Goal: Task Accomplishment & Management: Use online tool/utility

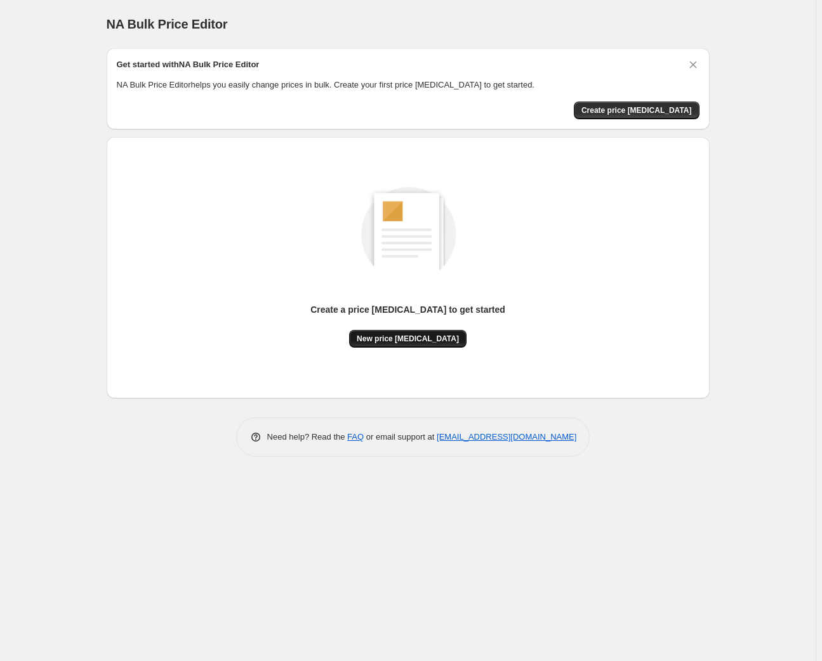
click at [385, 341] on span "New price [MEDICAL_DATA]" at bounding box center [408, 339] width 102 height 10
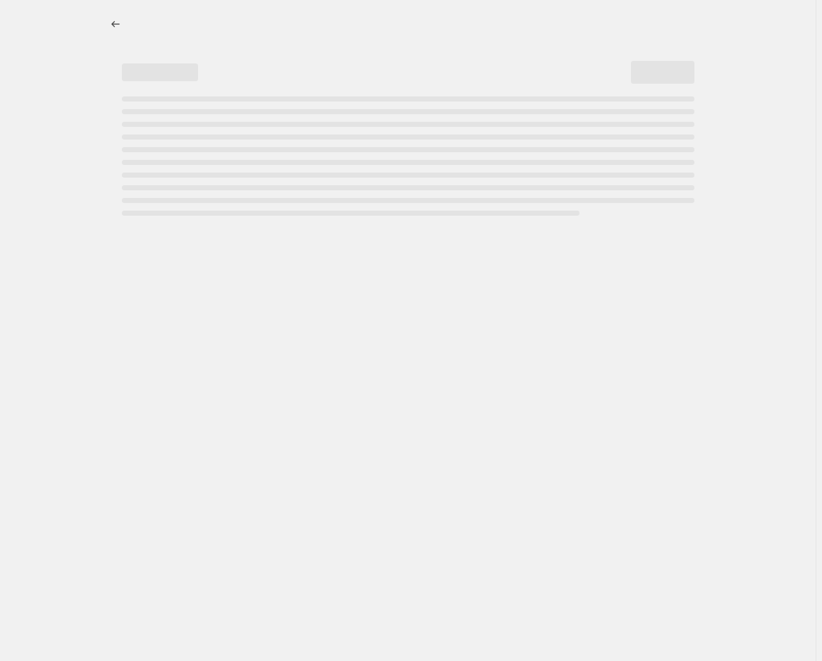
select select "percentage"
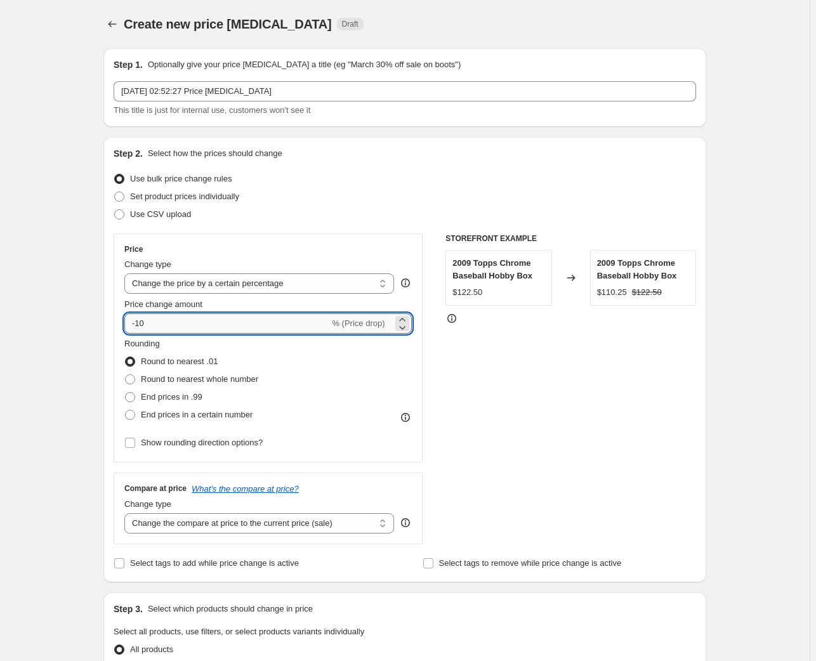
click at [160, 318] on input "-10" at bounding box center [226, 323] width 205 height 20
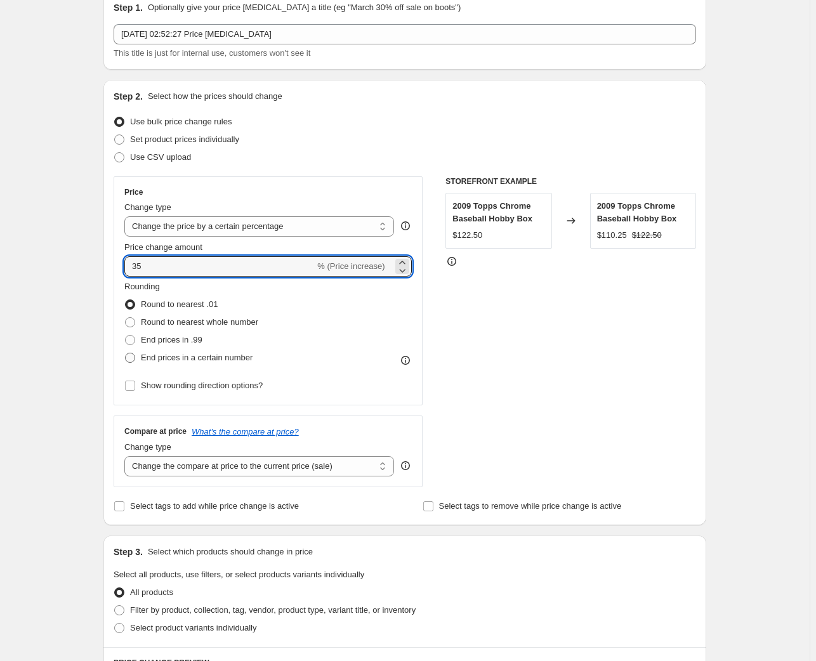
type input "35"
click at [151, 357] on span "End prices in a certain number" at bounding box center [197, 358] width 112 height 10
click at [126, 353] on input "End prices in a certain number" at bounding box center [125, 353] width 1 height 1
radio input "true"
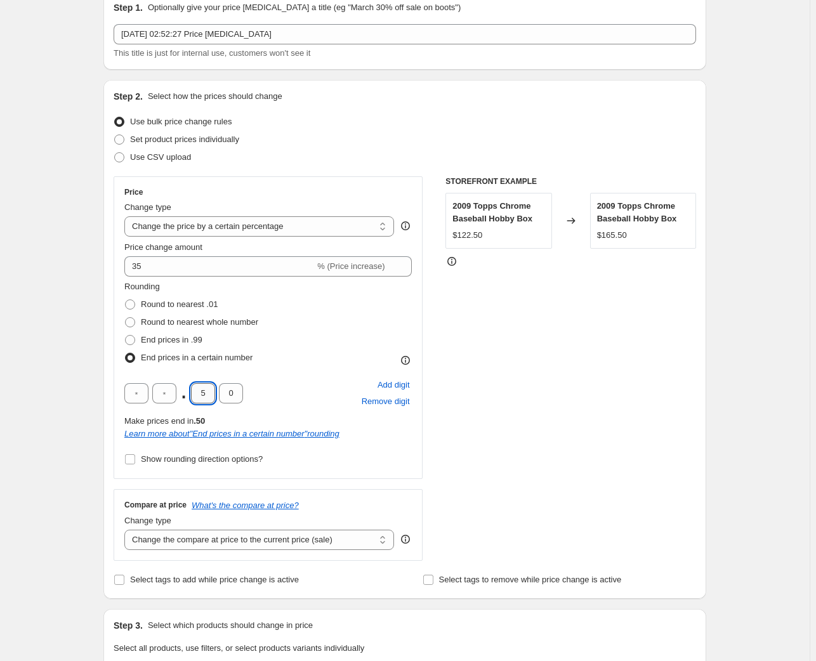
click at [210, 395] on input "5" at bounding box center [203, 393] width 24 height 20
type input "7"
click at [233, 388] on input "0" at bounding box center [231, 393] width 24 height 20
type input "9"
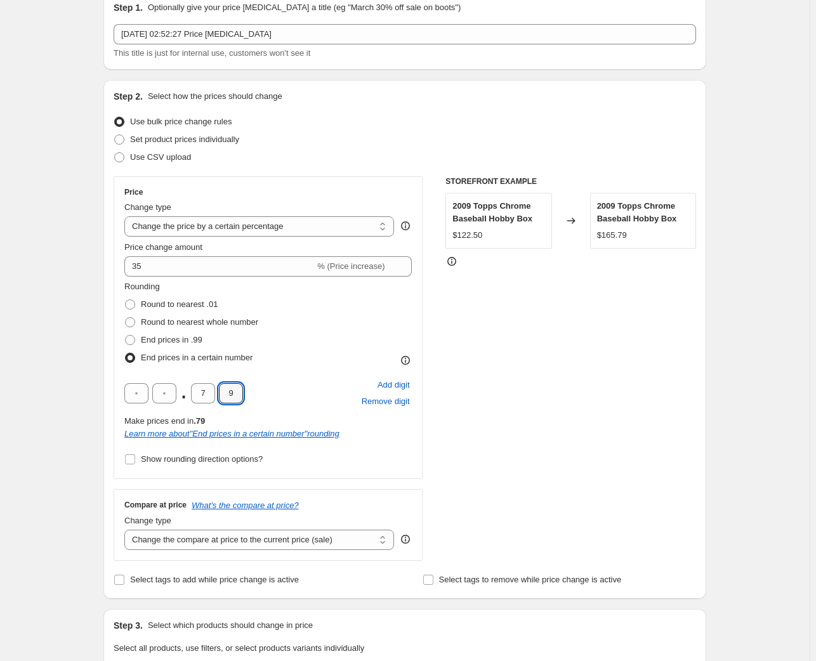
click at [57, 388] on div "Create new price change job. This page is ready Create new price change job Dra…" at bounding box center [405, 609] width 810 height 1333
click at [145, 335] on span "End prices in .99" at bounding box center [172, 340] width 62 height 10
click at [126, 335] on input "End prices in .99" at bounding box center [125, 335] width 1 height 1
radio input "true"
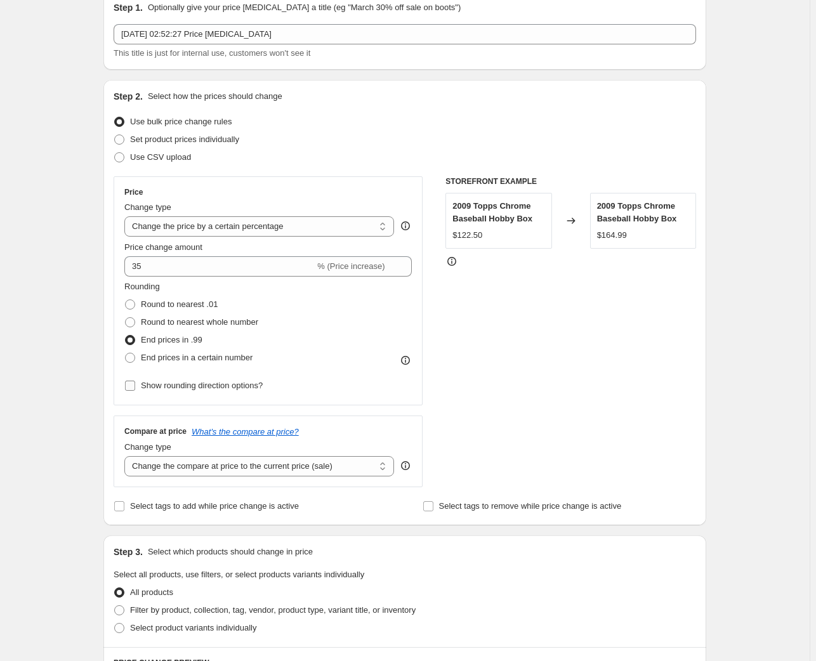
click at [157, 383] on span "Show rounding direction options?" at bounding box center [202, 386] width 122 height 10
click at [135, 383] on input "Show rounding direction options?" at bounding box center [130, 386] width 10 height 10
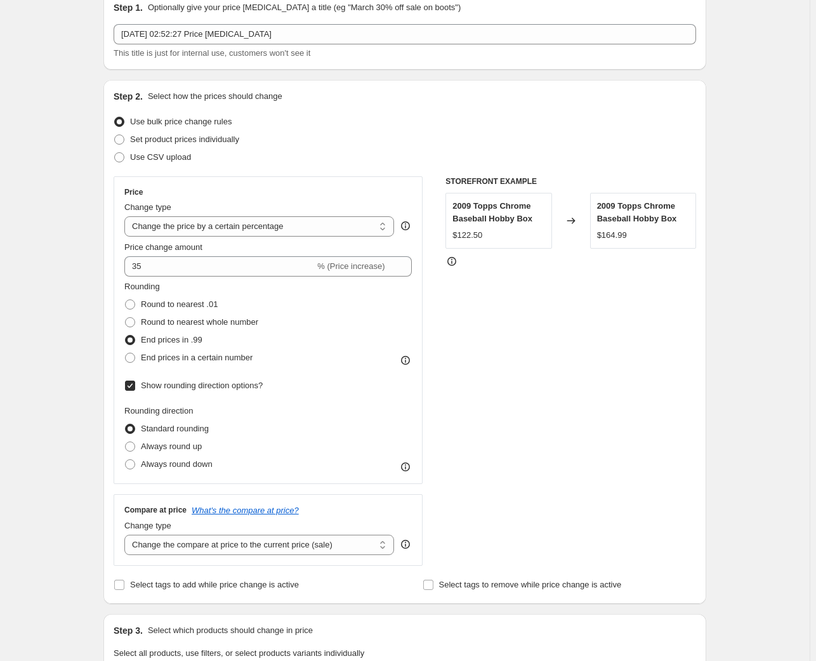
click at [157, 383] on span "Show rounding direction options?" at bounding box center [202, 386] width 122 height 10
click at [135, 383] on input "Show rounding direction options?" at bounding box center [130, 386] width 10 height 10
checkbox input "false"
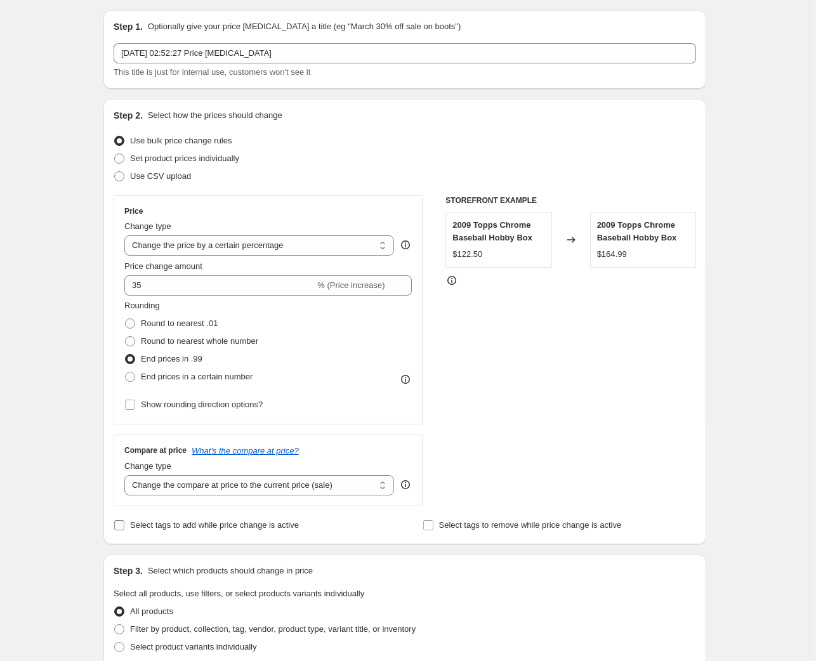
scroll to position [0, 0]
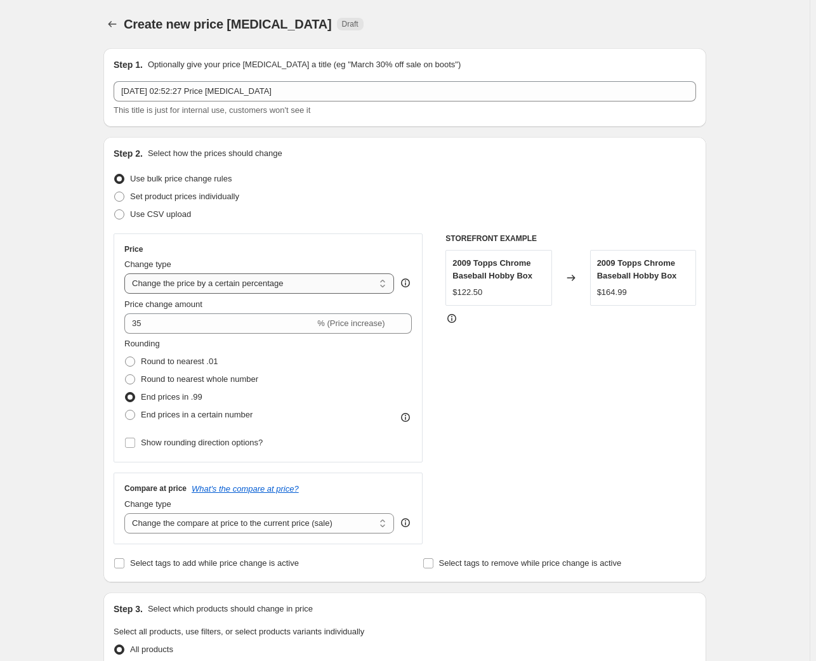
click at [190, 280] on select "Change the price to a certain amount Change the price by a certain amount Chang…" at bounding box center [259, 283] width 270 height 20
click at [96, 280] on div "Step 1. Optionally give your price change job a title (eg "March 30% off sale o…" at bounding box center [399, 610] width 613 height 1144
click at [381, 325] on span "% (Price increase)" at bounding box center [350, 324] width 67 height 10
click at [377, 324] on span "% (Price increase)" at bounding box center [350, 324] width 67 height 10
drag, startPoint x: 363, startPoint y: 322, endPoint x: 364, endPoint y: 333, distance: 11.5
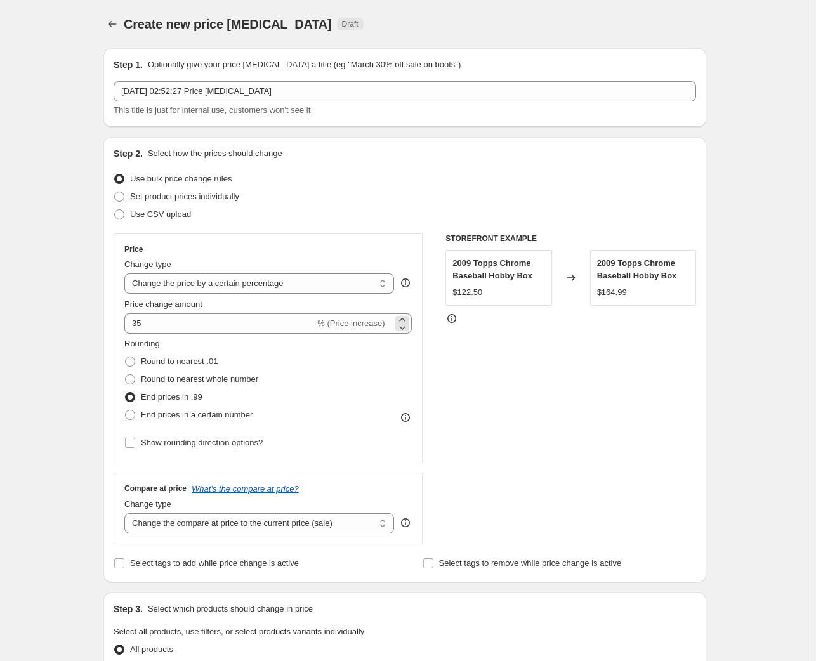
click at [364, 333] on div "35 % (Price increase)" at bounding box center [267, 323] width 287 height 20
click at [364, 325] on span "% (Price increase)" at bounding box center [350, 324] width 67 height 10
click at [364, 294] on div "Price Change type Change the price to a certain amount Change the price by a ce…" at bounding box center [267, 347] width 287 height 207
click at [362, 282] on select "Change the price to a certain amount Change the price by a certain amount Chang…" at bounding box center [259, 283] width 270 height 20
click at [70, 233] on div "Create new price change job. This page is ready Create new price change job Dra…" at bounding box center [405, 629] width 810 height 1259
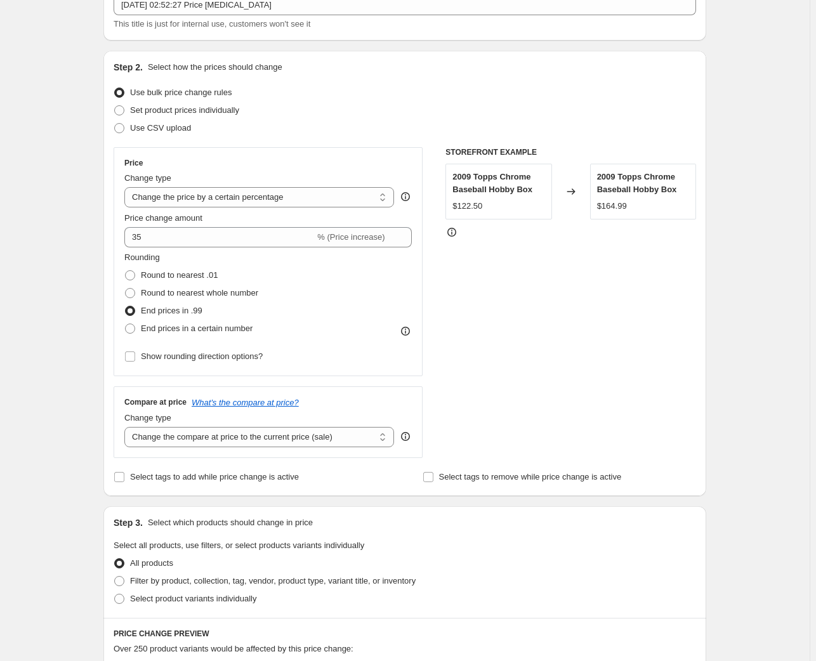
scroll to position [115, 0]
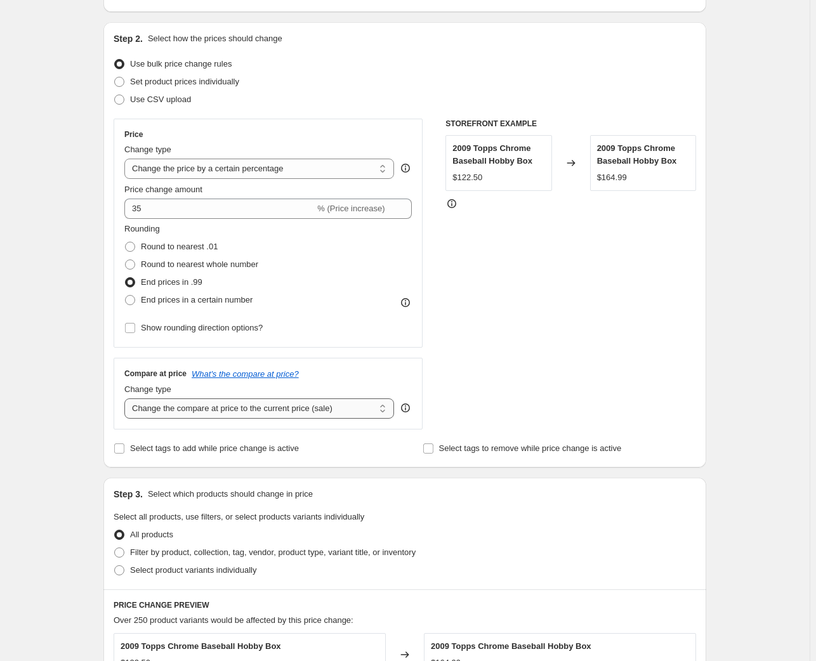
click at [201, 412] on select "Change the compare at price to the current price (sale) Change the compare at p…" at bounding box center [259, 408] width 270 height 20
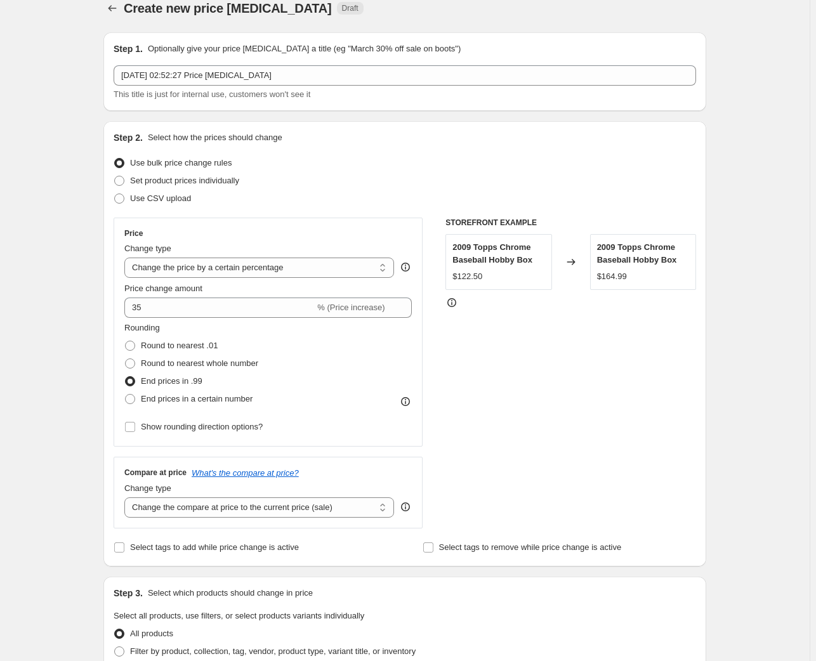
scroll to position [0, 0]
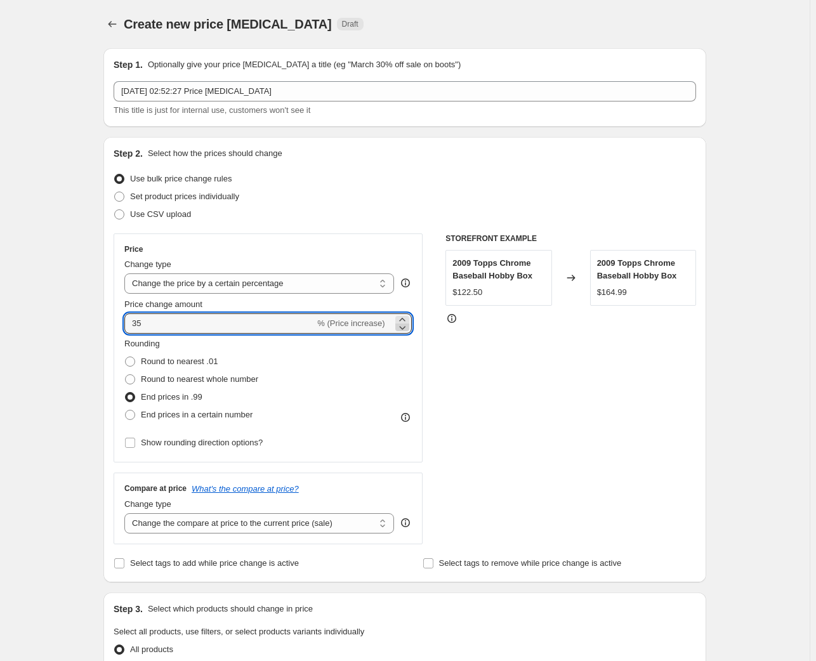
click at [402, 326] on icon at bounding box center [402, 328] width 6 height 4
click at [402, 317] on icon at bounding box center [402, 319] width 13 height 13
click at [401, 325] on icon at bounding box center [402, 327] width 13 height 13
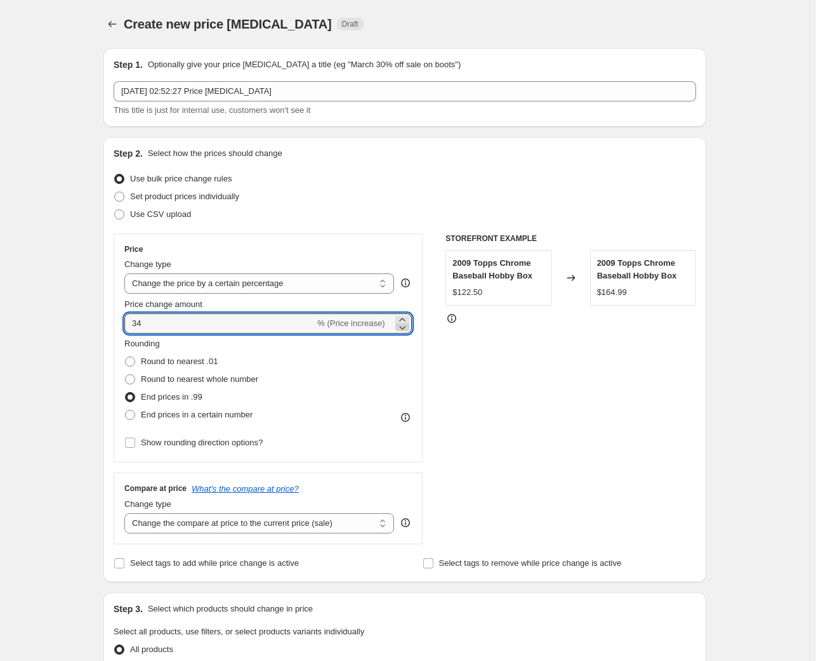
click at [401, 325] on icon at bounding box center [402, 327] width 13 height 13
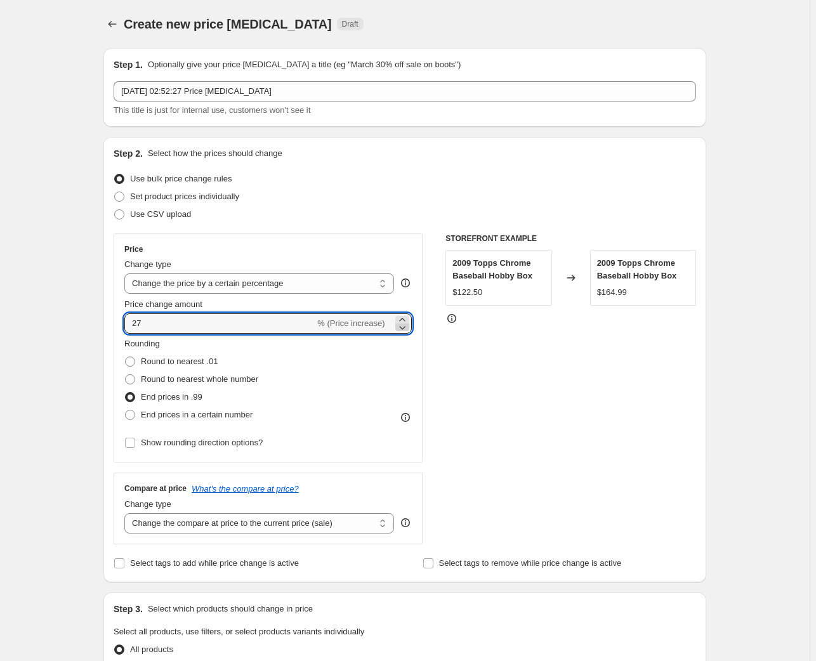
click at [401, 325] on icon at bounding box center [402, 327] width 13 height 13
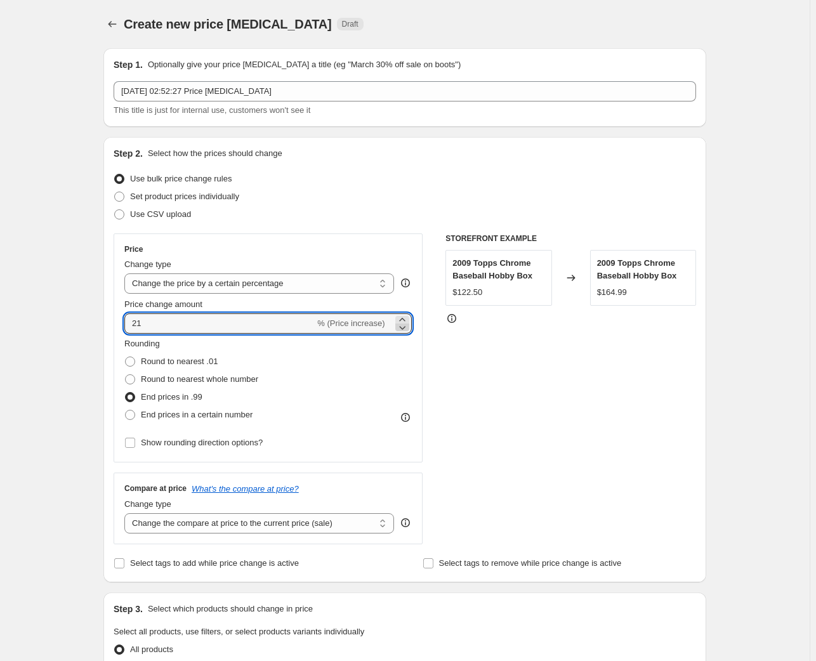
click at [401, 325] on icon at bounding box center [402, 327] width 13 height 13
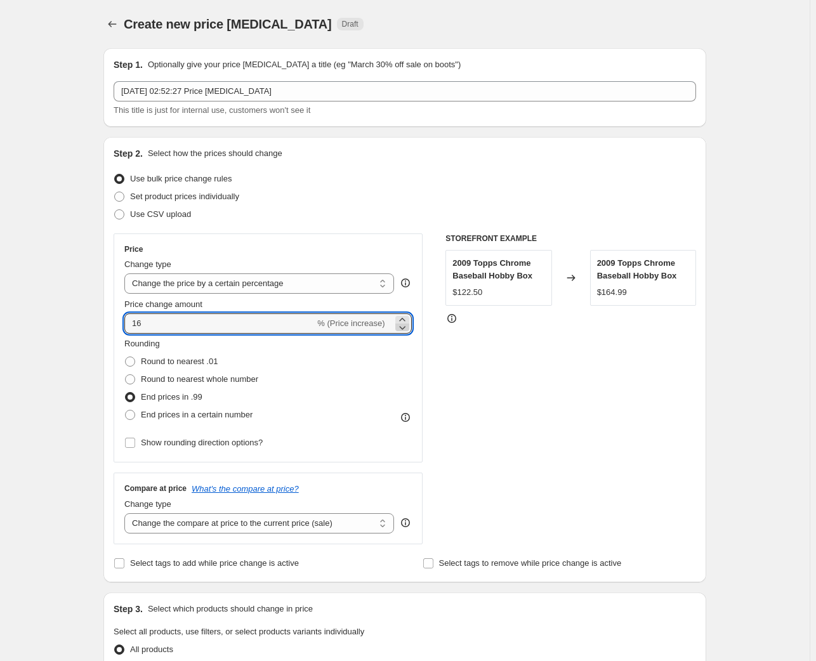
click at [401, 325] on icon at bounding box center [402, 327] width 13 height 13
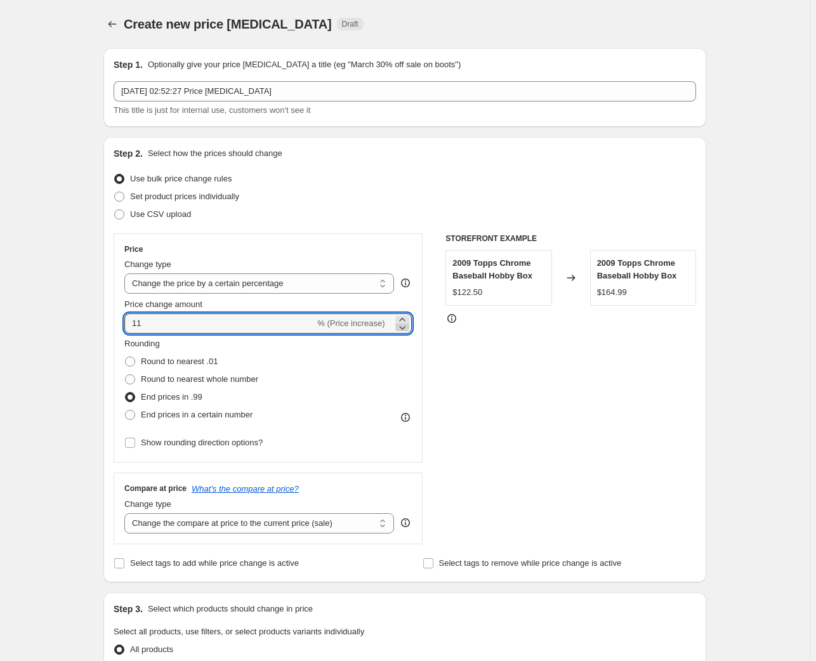
click at [401, 325] on icon at bounding box center [402, 327] width 13 height 13
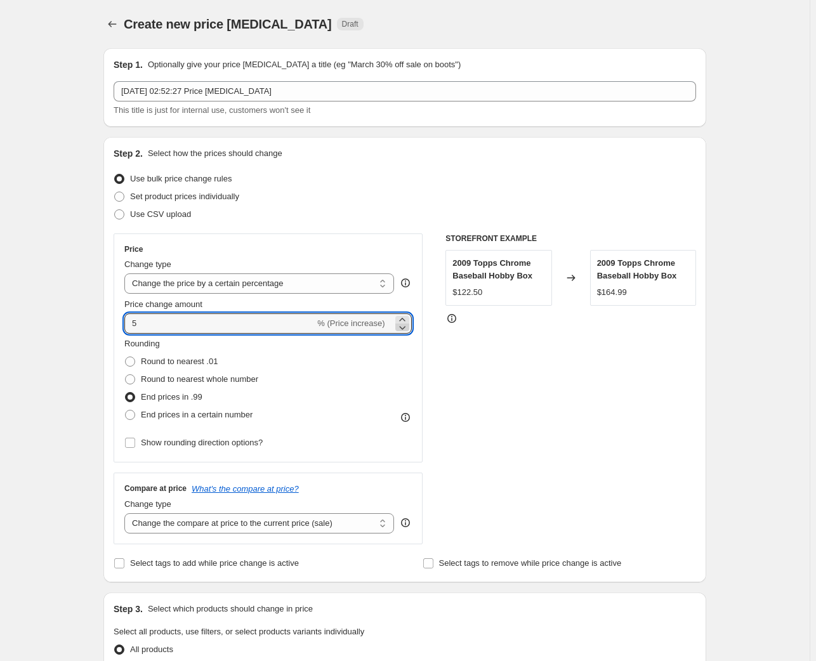
click at [401, 325] on icon at bounding box center [402, 327] width 13 height 13
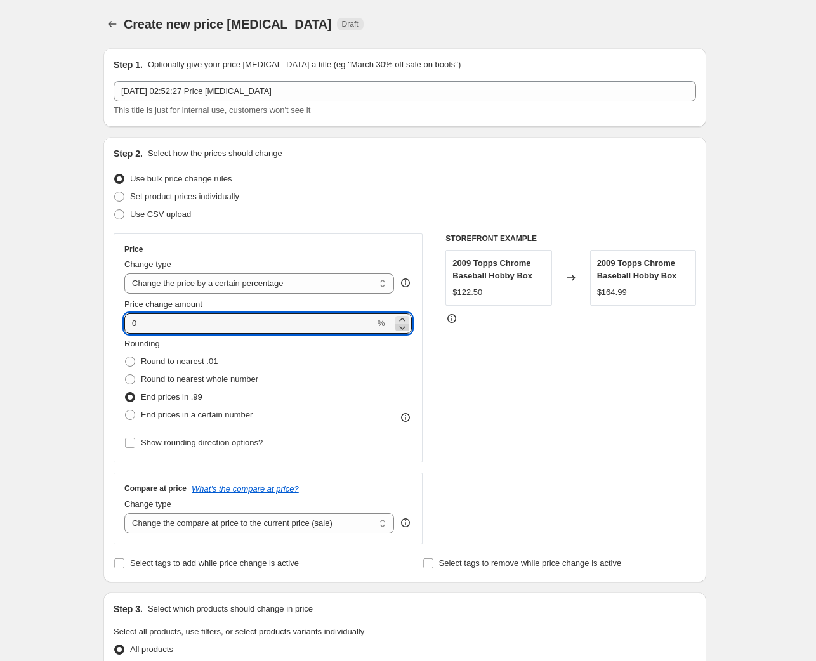
click at [401, 325] on icon at bounding box center [402, 327] width 13 height 13
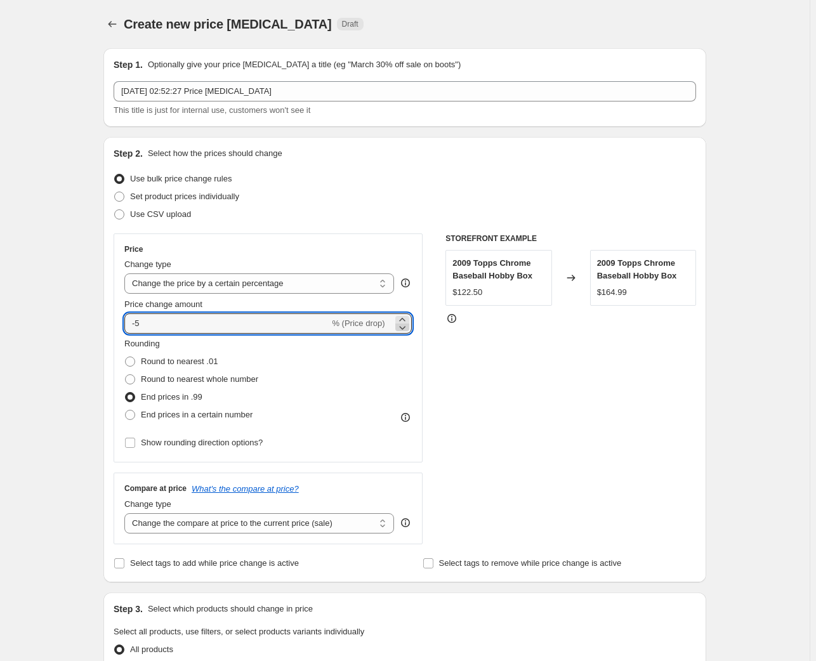
click at [401, 325] on icon at bounding box center [402, 327] width 13 height 13
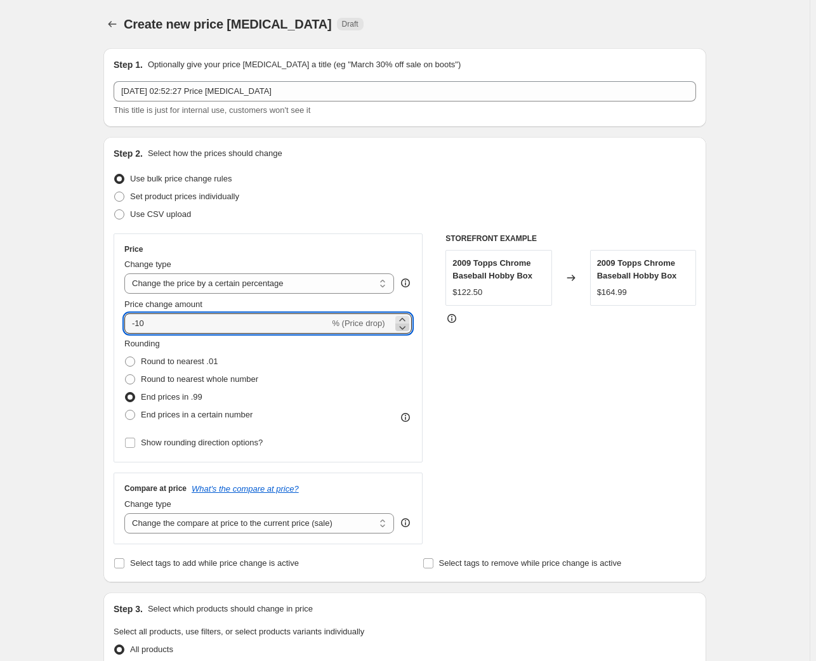
click at [401, 325] on icon at bounding box center [402, 327] width 13 height 13
type input "-1"
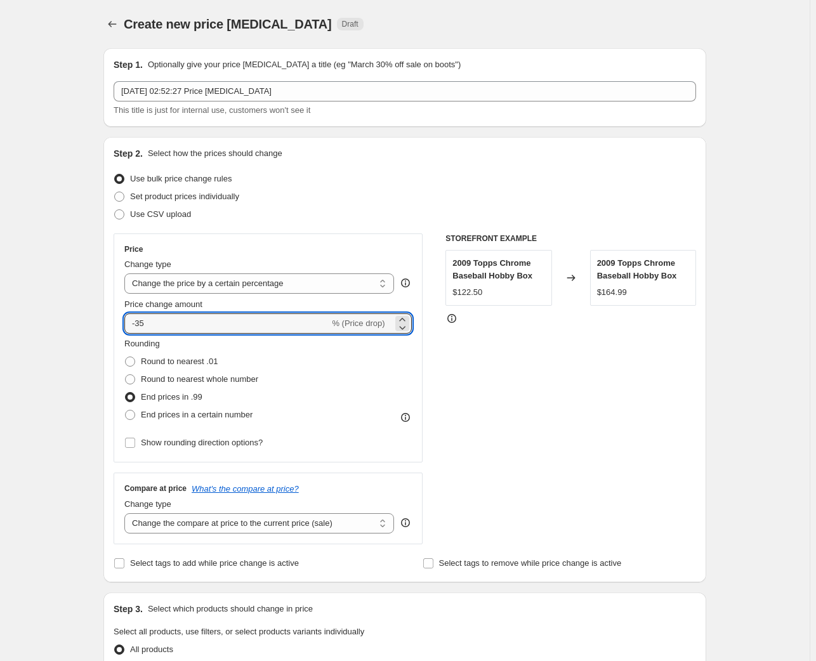
type input "-35"
click at [81, 313] on div "Create new price change job. This page is ready Create new price change job Dra…" at bounding box center [405, 629] width 810 height 1259
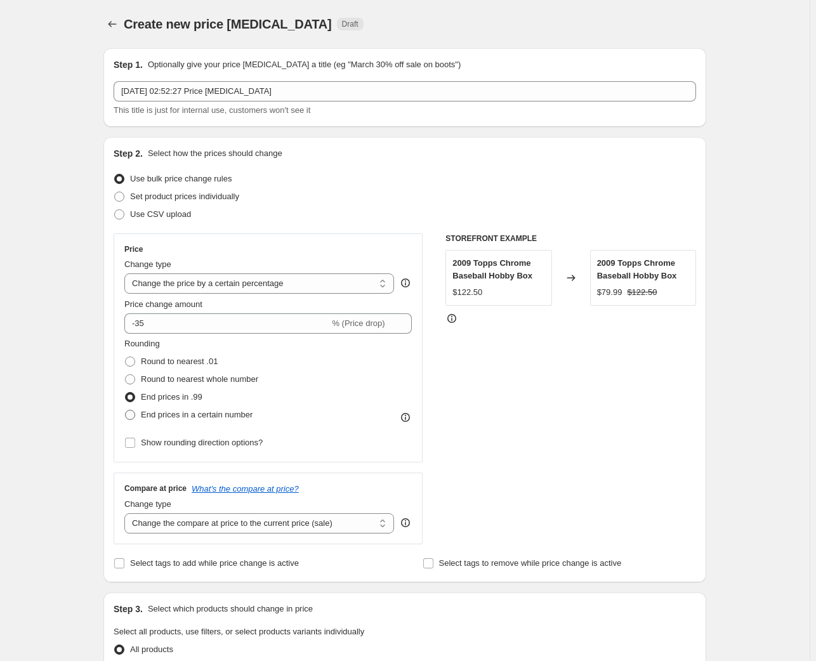
click at [180, 411] on span "End prices in a certain number" at bounding box center [197, 415] width 112 height 10
click at [126, 411] on input "End prices in a certain number" at bounding box center [125, 410] width 1 height 1
radio input "true"
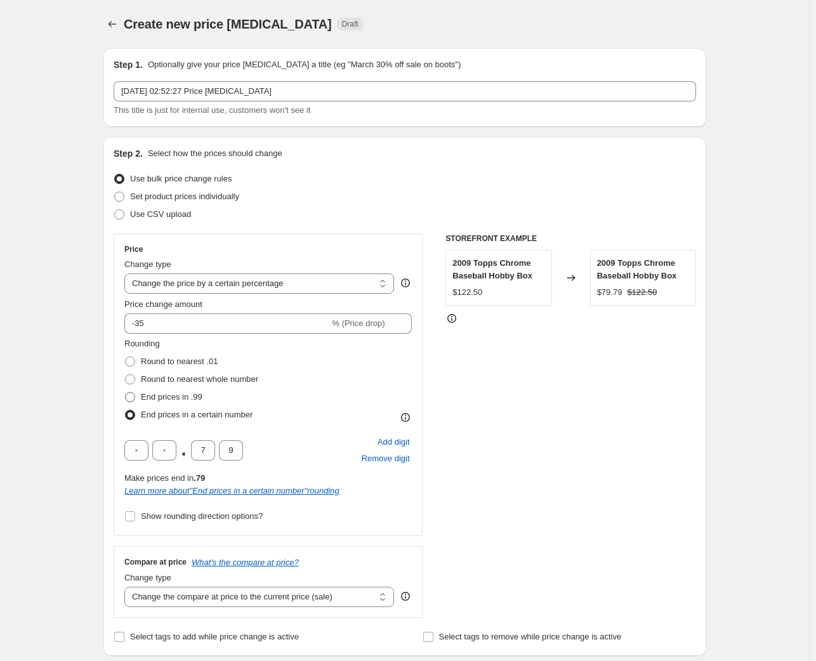
click at [161, 392] on span "End prices in .99" at bounding box center [172, 397] width 62 height 10
click at [126, 392] on input "End prices in .99" at bounding box center [125, 392] width 1 height 1
radio input "true"
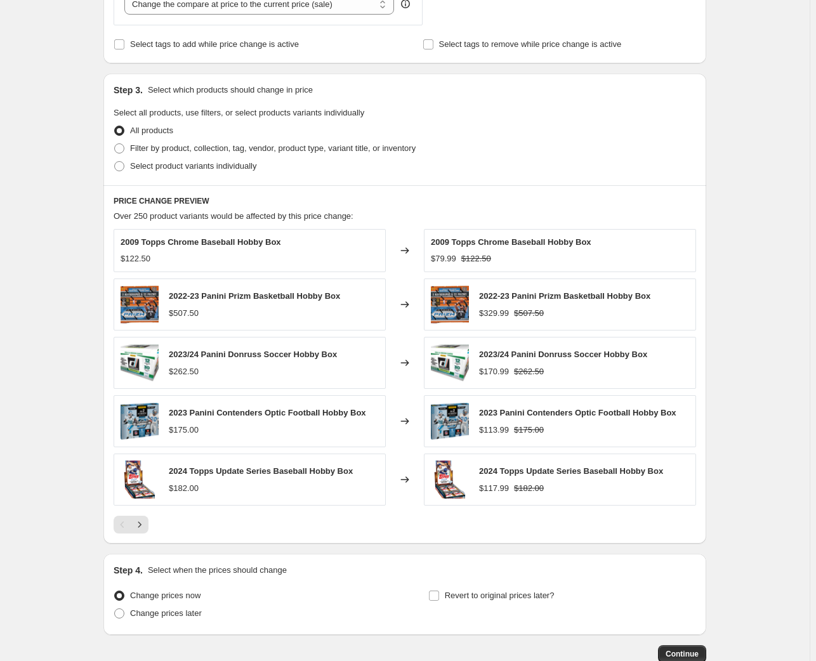
scroll to position [598, 0]
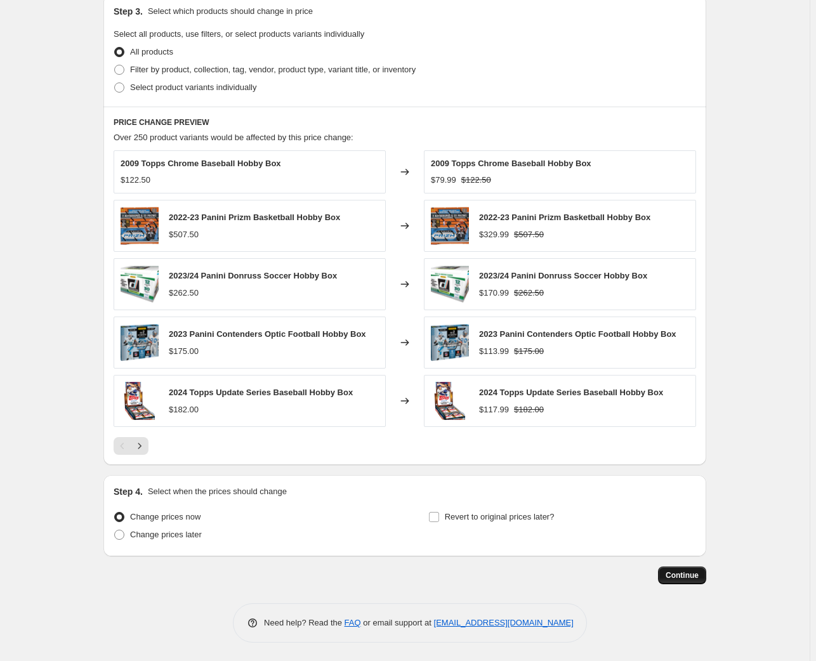
click at [673, 571] on span "Continue" at bounding box center [682, 575] width 33 height 10
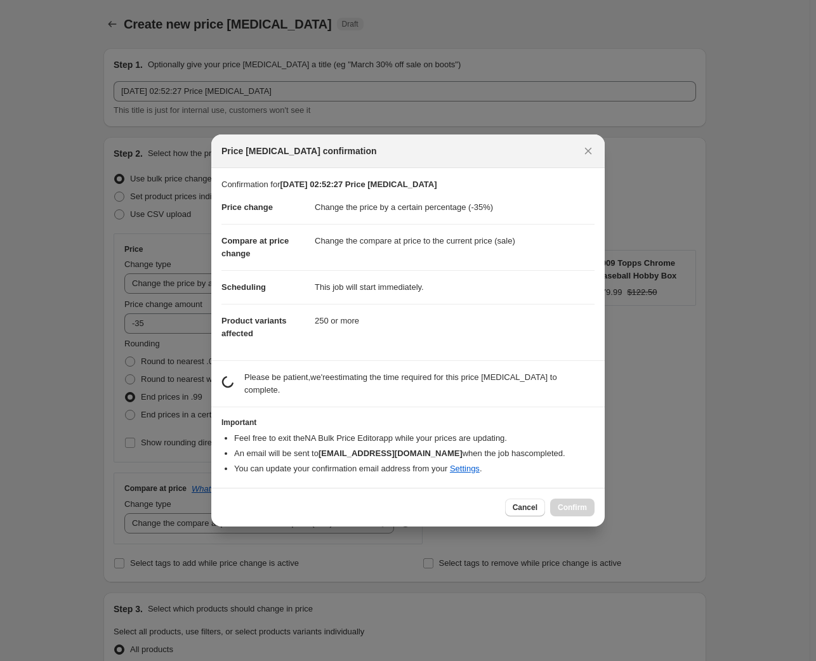
scroll to position [0, 0]
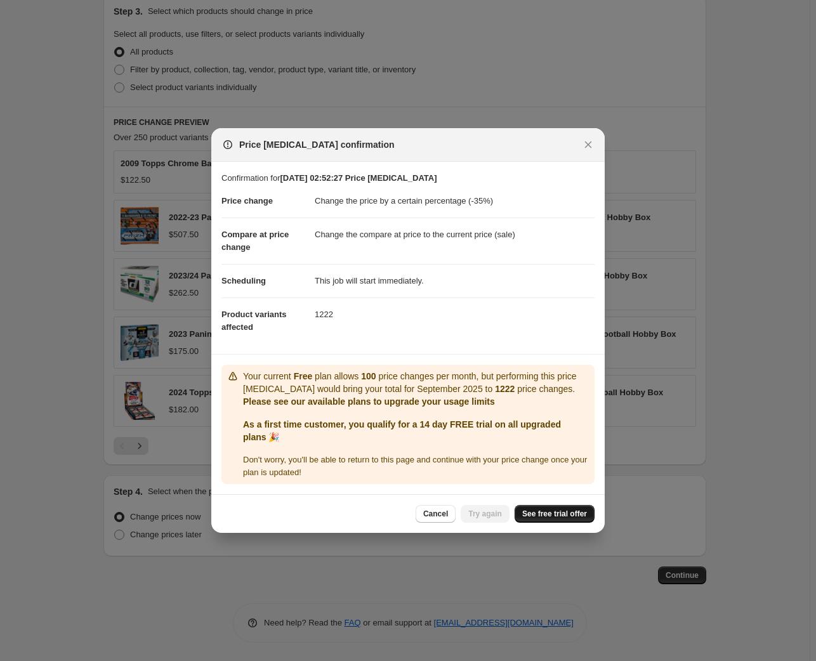
click at [528, 516] on span "See free trial offer" at bounding box center [554, 514] width 65 height 10
click at [486, 513] on span "Try again" at bounding box center [485, 514] width 34 height 10
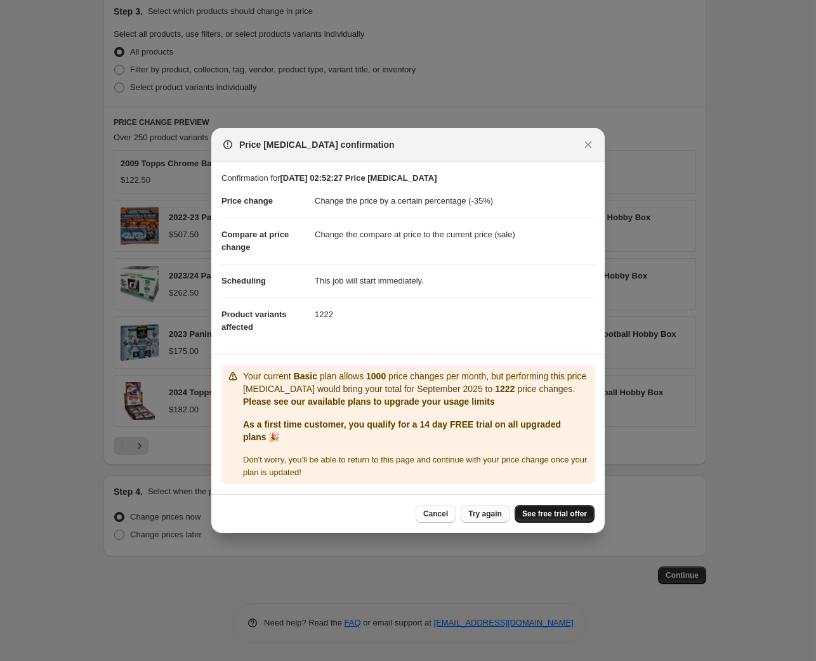
click at [555, 516] on span "See free trial offer" at bounding box center [554, 514] width 65 height 10
click at [529, 509] on span "See free trial offer" at bounding box center [554, 514] width 65 height 10
click at [443, 513] on span "Cancel" at bounding box center [435, 514] width 25 height 10
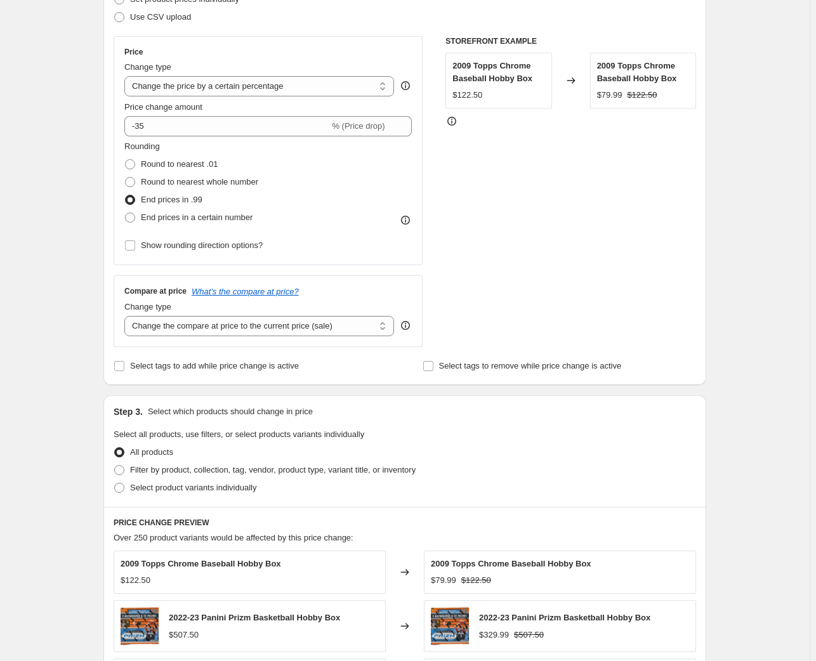
scroll to position [252, 0]
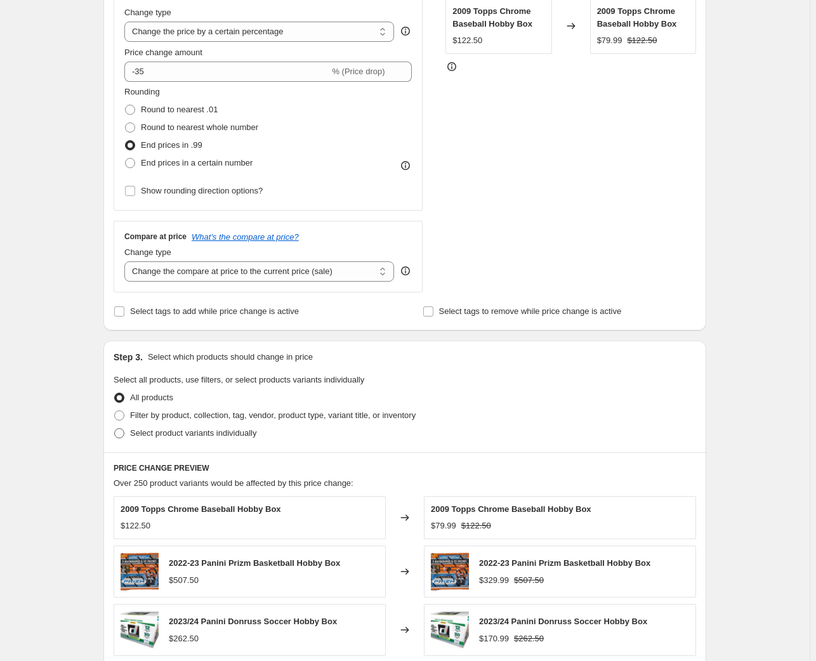
click at [187, 435] on span "Select product variants individually" at bounding box center [193, 433] width 126 height 10
click at [115, 429] on input "Select product variants individually" at bounding box center [114, 428] width 1 height 1
radio input "true"
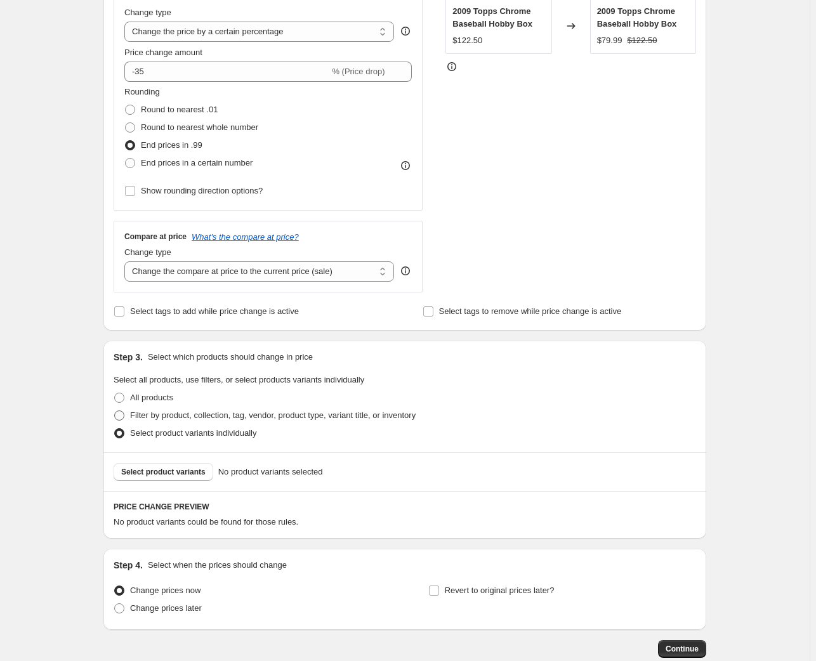
click at [190, 423] on label "Filter by product, collection, tag, vendor, product type, variant title, or inv…" at bounding box center [265, 416] width 302 height 18
click at [115, 411] on input "Filter by product, collection, tag, vendor, product type, variant title, or inv…" at bounding box center [114, 411] width 1 height 1
radio input "true"
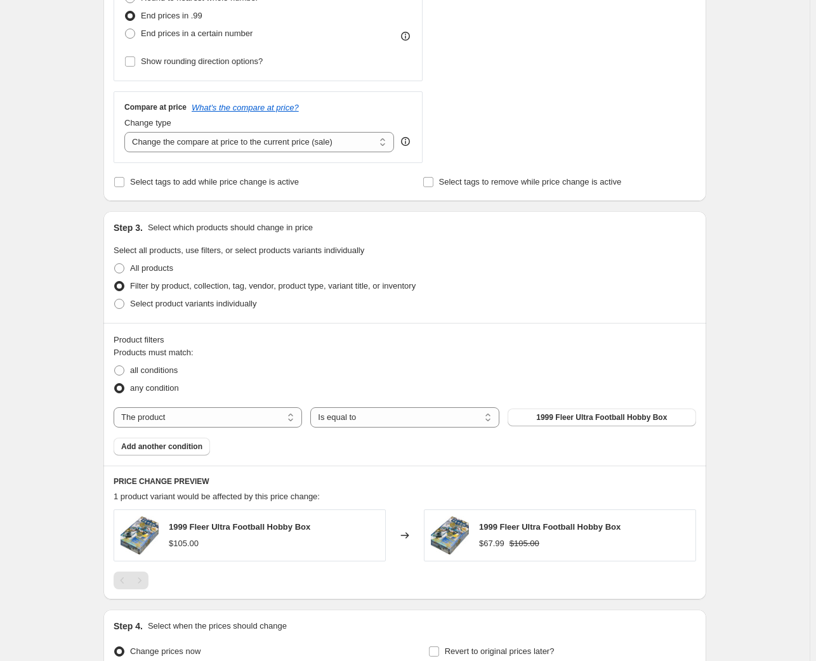
scroll to position [425, 0]
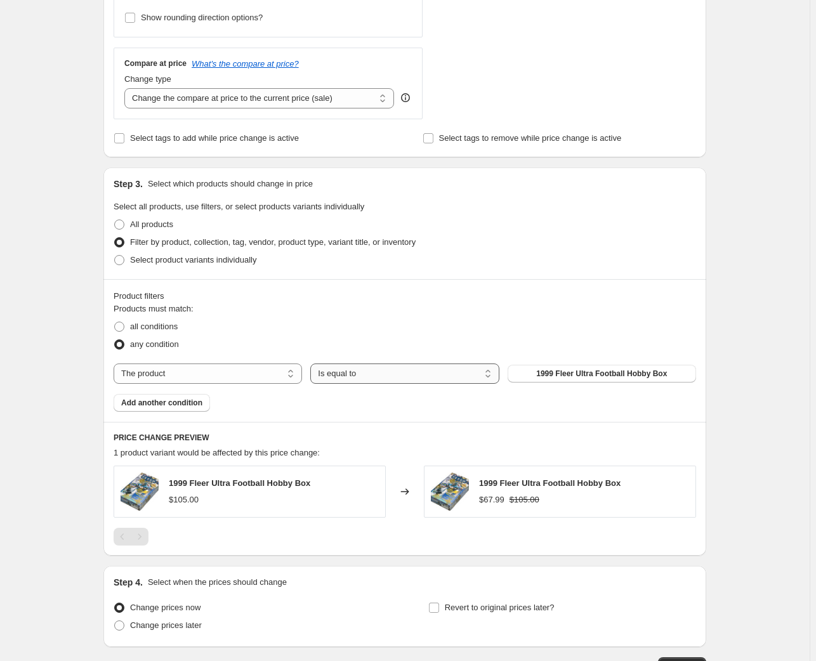
click at [343, 369] on select "Is equal to Is not equal to" at bounding box center [404, 374] width 188 height 20
click at [193, 401] on span "Add another condition" at bounding box center [161, 403] width 81 height 10
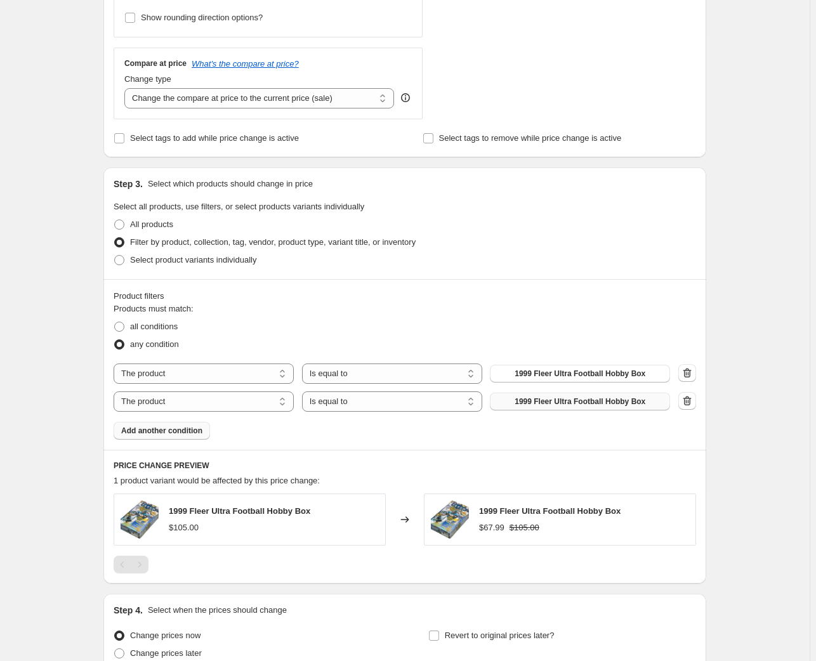
click at [508, 395] on button "1999 Fleer Ultra Football Hobby Box" at bounding box center [580, 402] width 180 height 18
click at [169, 223] on span "All products" at bounding box center [151, 225] width 43 height 10
click at [115, 220] on input "All products" at bounding box center [114, 220] width 1 height 1
radio input "true"
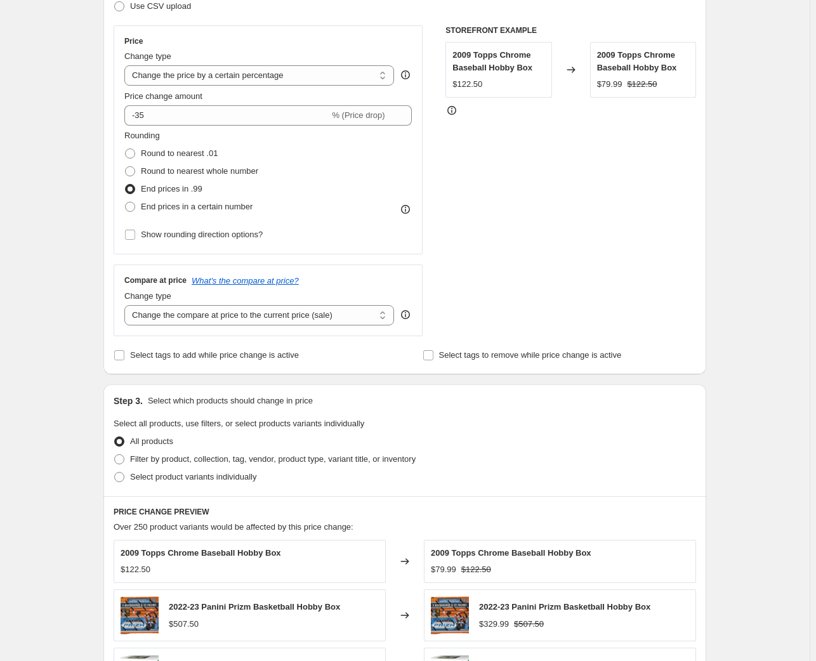
scroll to position [194, 0]
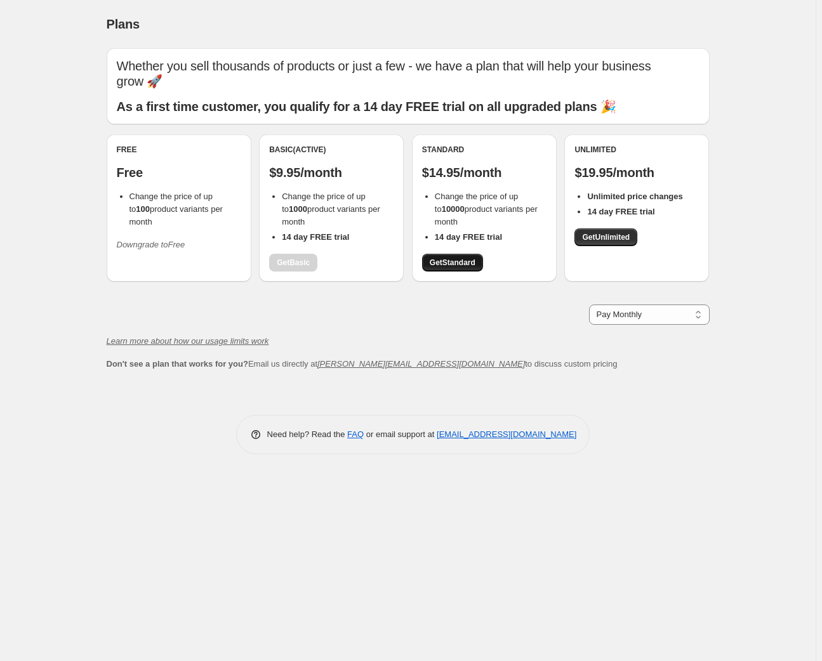
click at [452, 259] on span "Get Standard" at bounding box center [453, 263] width 46 height 10
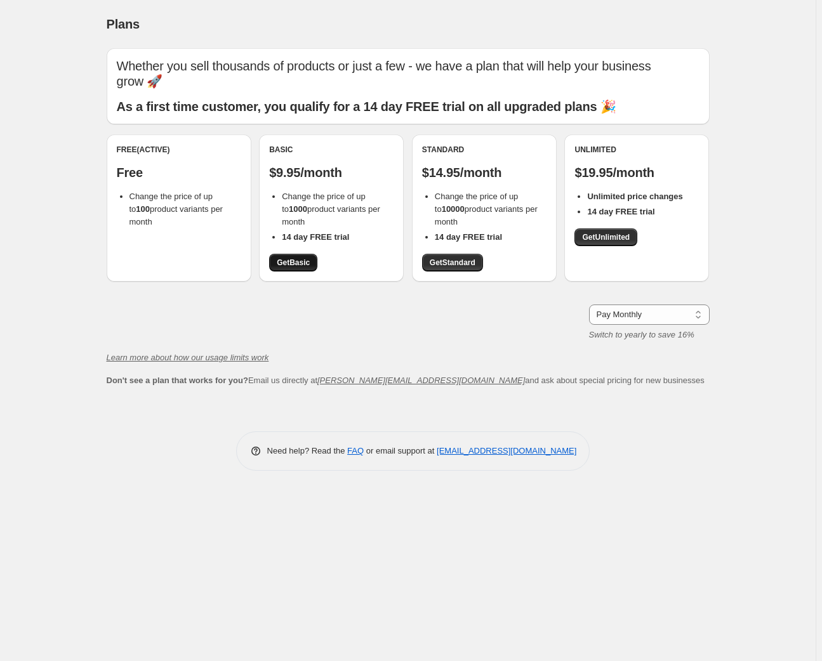
click at [289, 265] on span "Get Basic" at bounding box center [293, 263] width 33 height 10
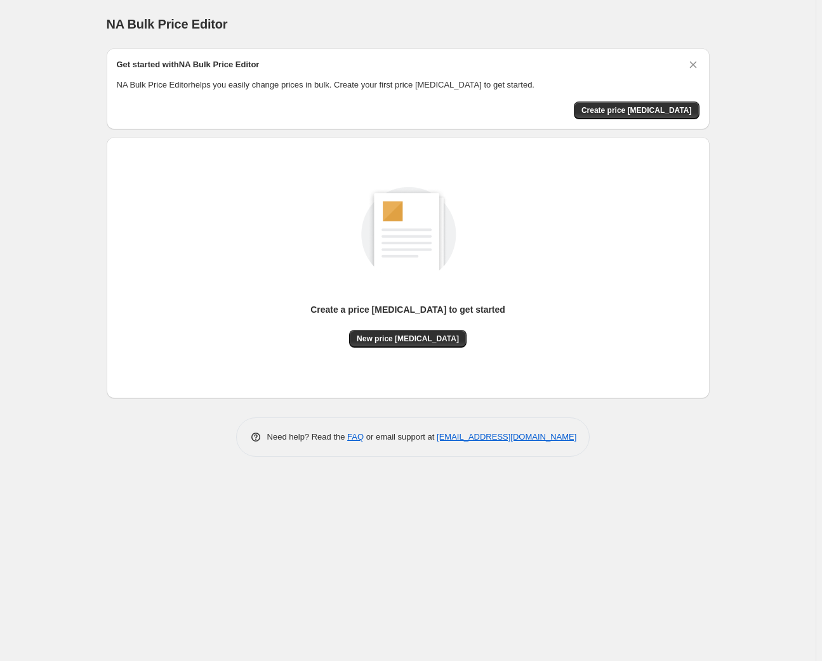
click at [398, 348] on div "Create a price change job to get started New price change job" at bounding box center [408, 267] width 582 height 241
click at [397, 343] on span "New price [MEDICAL_DATA]" at bounding box center [408, 339] width 102 height 10
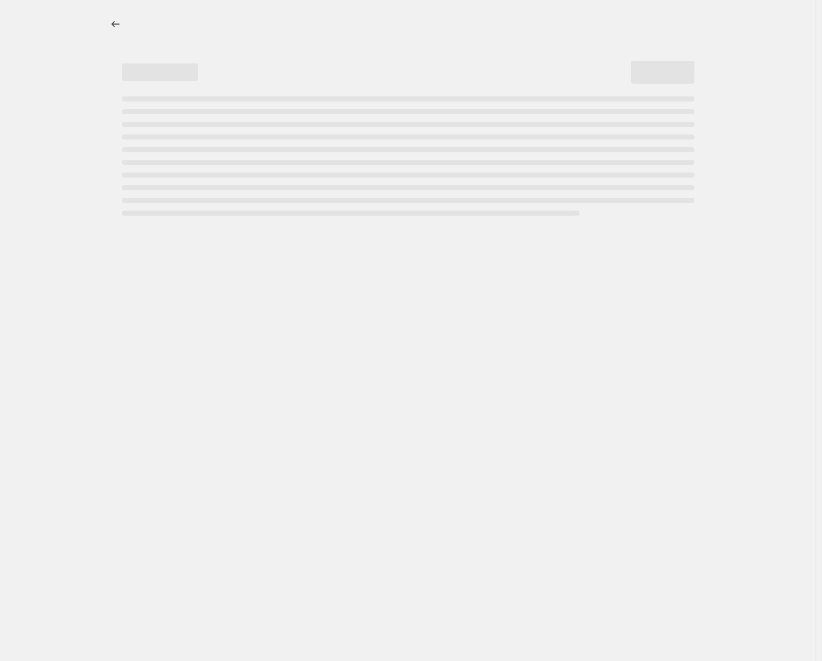
select select "percentage"
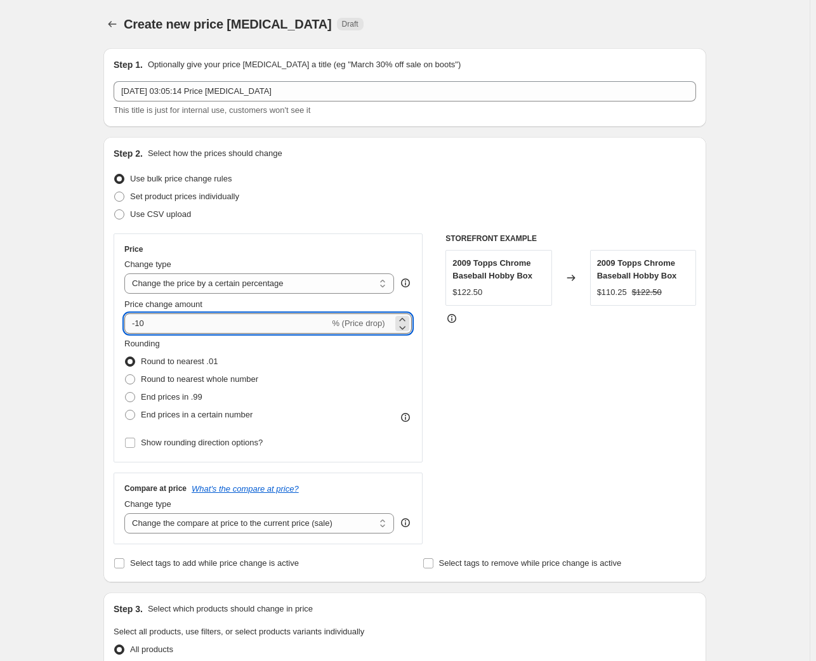
drag, startPoint x: 140, startPoint y: 317, endPoint x: 156, endPoint y: 317, distance: 16.5
click at [156, 317] on input "-10" at bounding box center [226, 323] width 205 height 20
type input "-35"
click at [194, 423] on label "End prices in a certain number" at bounding box center [188, 415] width 128 height 18
click at [126, 411] on input "End prices in a certain number" at bounding box center [125, 410] width 1 height 1
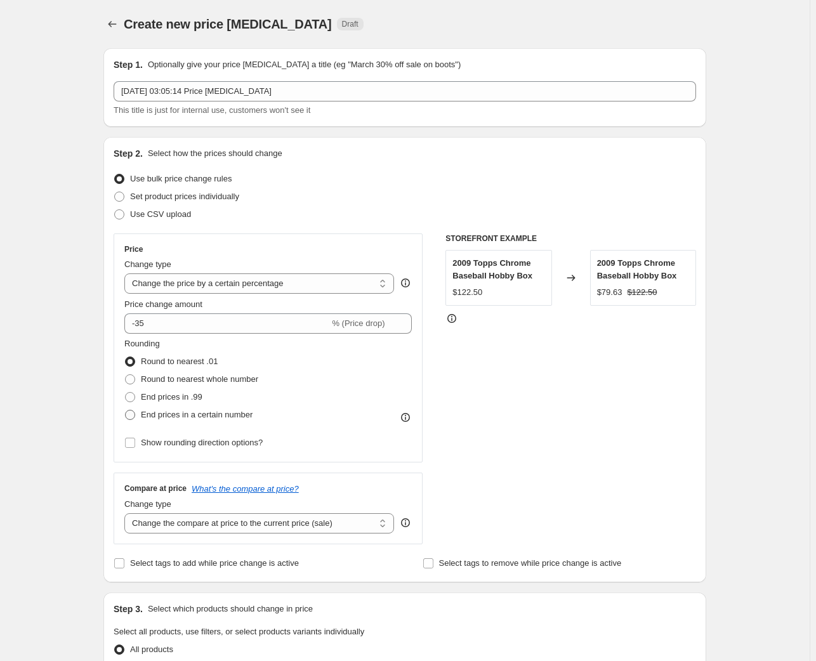
radio input "true"
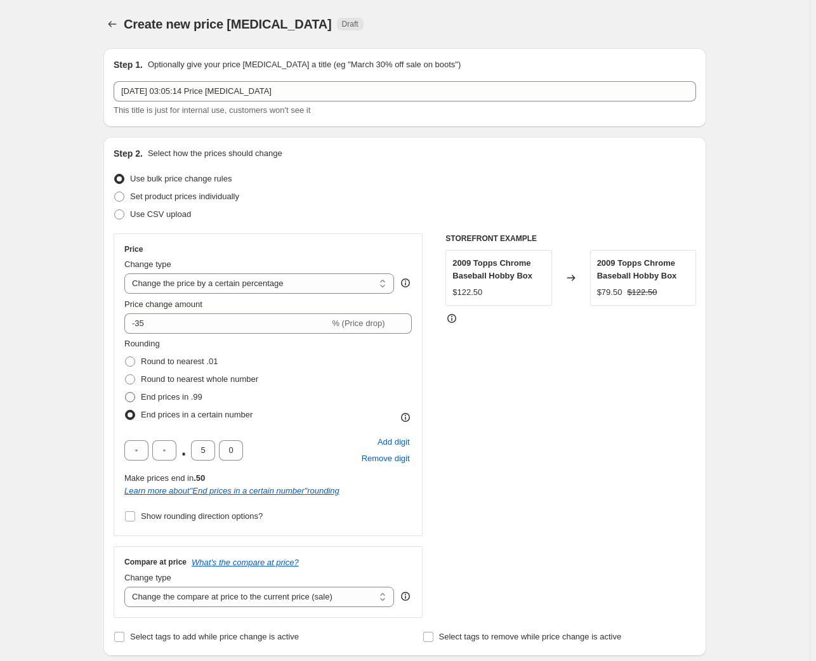
click at [176, 396] on span "End prices in .99" at bounding box center [172, 397] width 62 height 10
click at [126, 393] on input "End prices in .99" at bounding box center [125, 392] width 1 height 1
radio input "true"
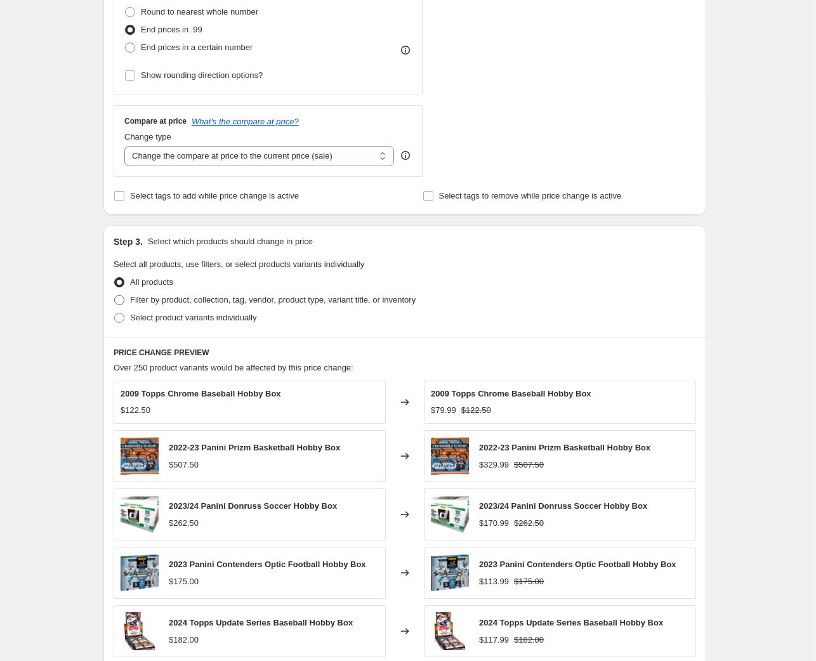
scroll to position [598, 0]
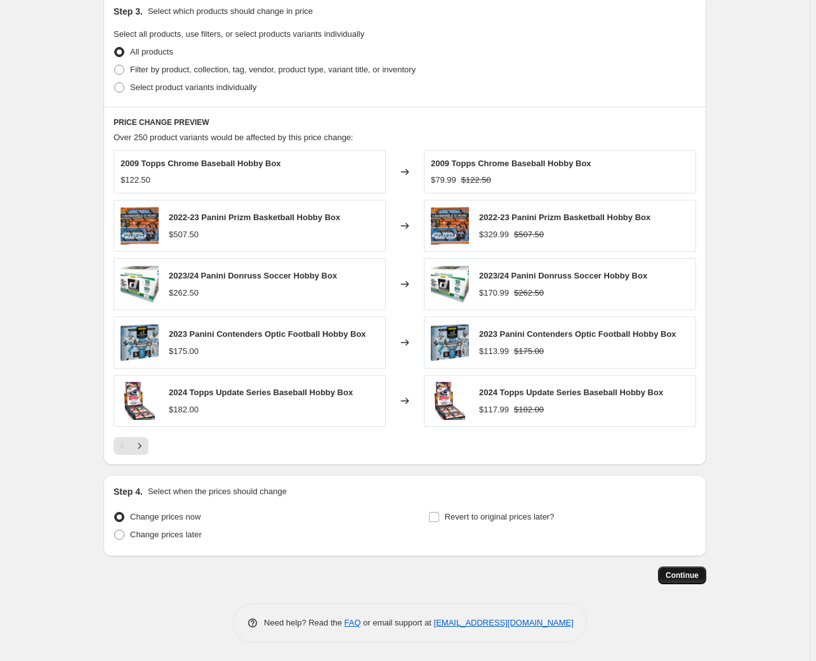
click at [692, 568] on button "Continue" at bounding box center [682, 576] width 48 height 18
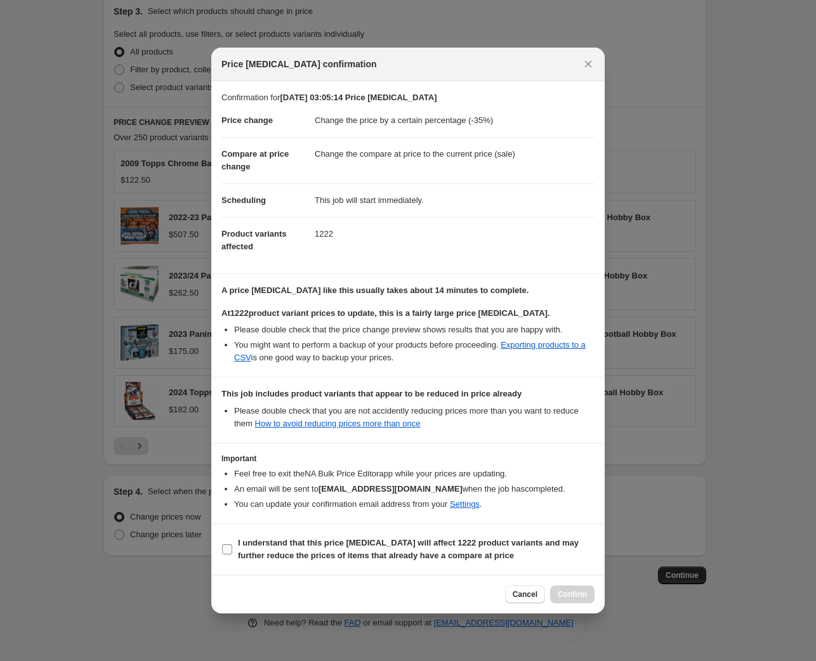
click at [277, 549] on span "I understand that this price change job will affect 1222 product variants and m…" at bounding box center [416, 549] width 357 height 25
click at [232, 549] on input "I understand that this price change job will affect 1222 product variants and m…" at bounding box center [227, 549] width 10 height 10
checkbox input "true"
click at [576, 592] on span "Confirm" at bounding box center [572, 594] width 29 height 10
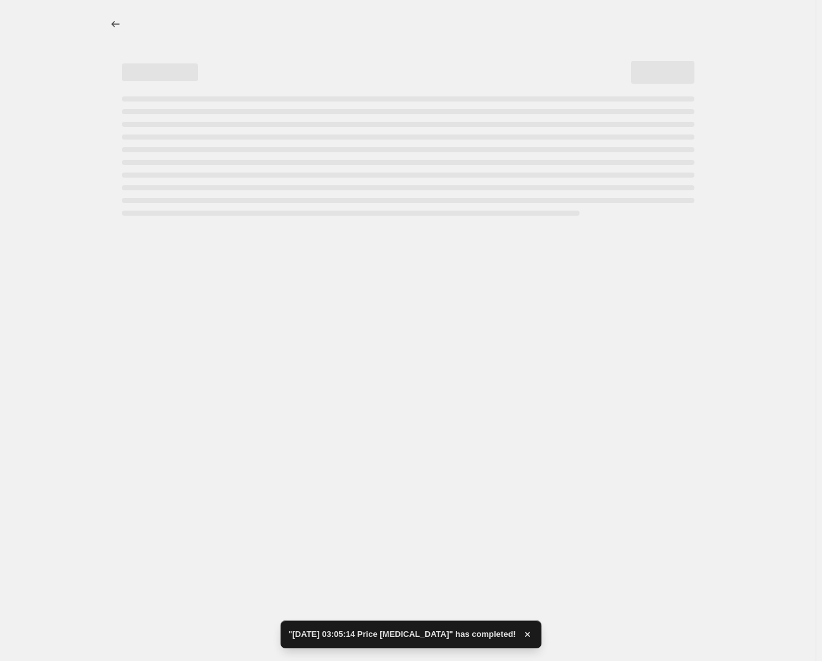
select select "percentage"
